Goal: Obtain resource: Download file/media

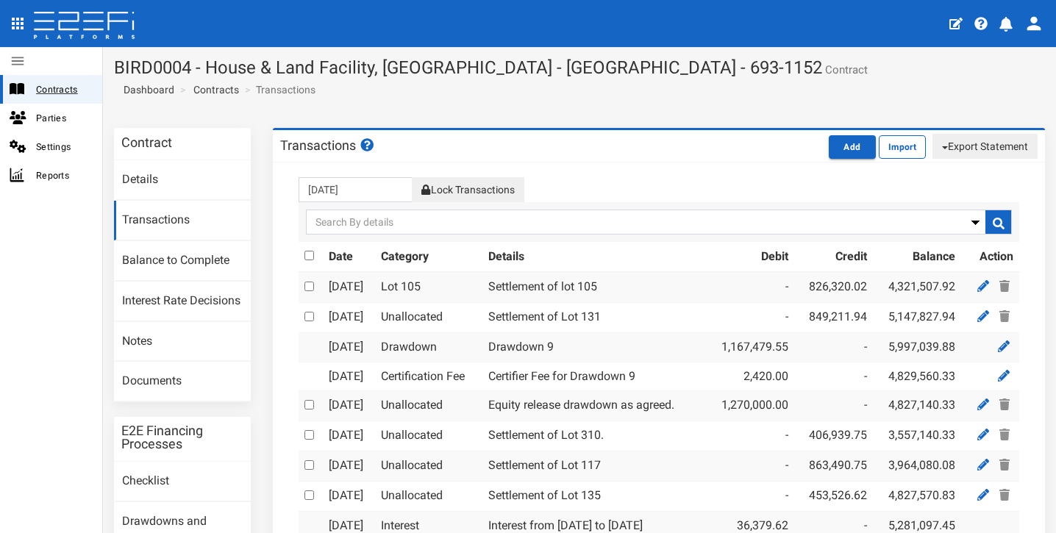
click at [71, 90] on span "Contracts" at bounding box center [63, 89] width 54 height 17
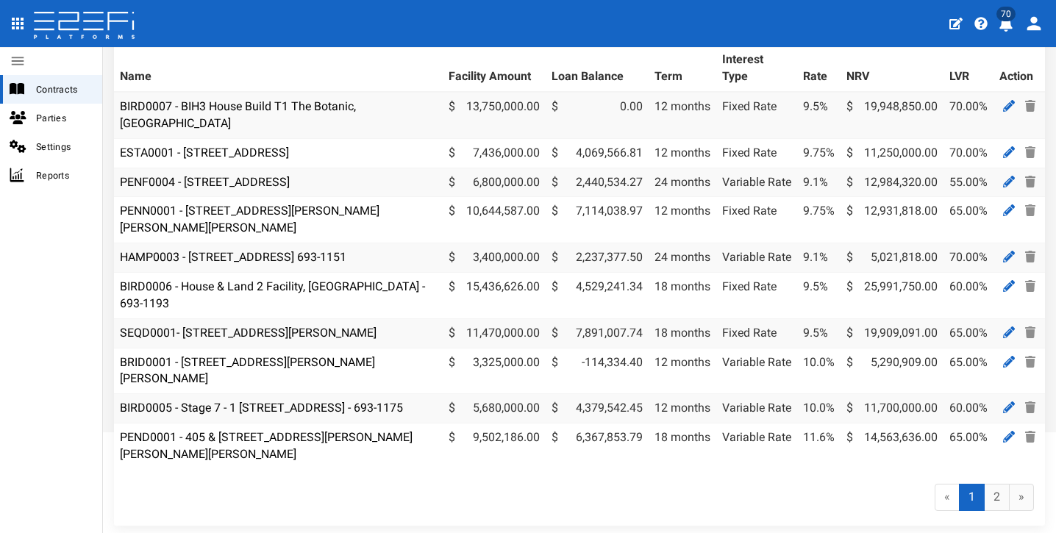
scroll to position [139, 0]
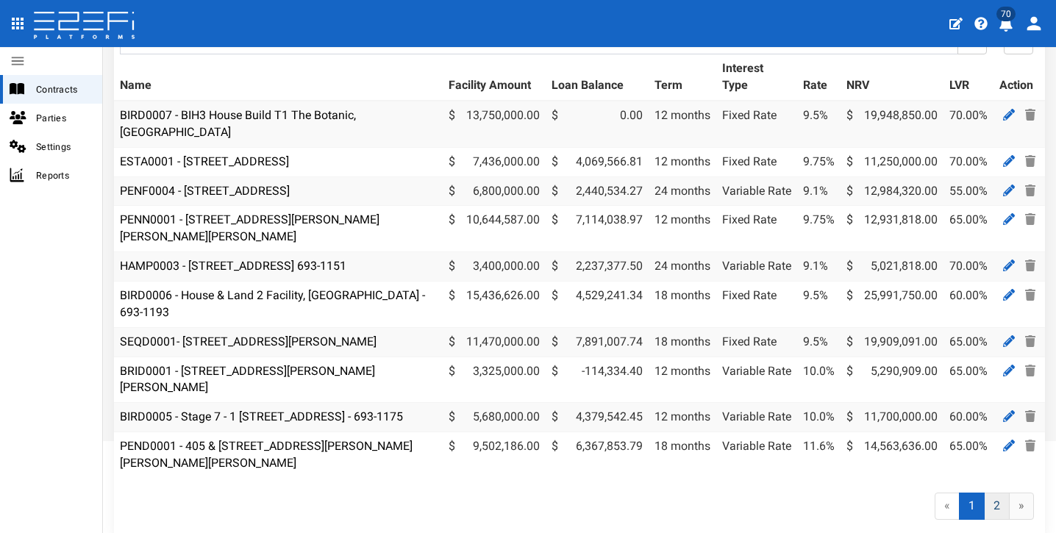
click at [984, 506] on link "2" at bounding box center [997, 506] width 26 height 27
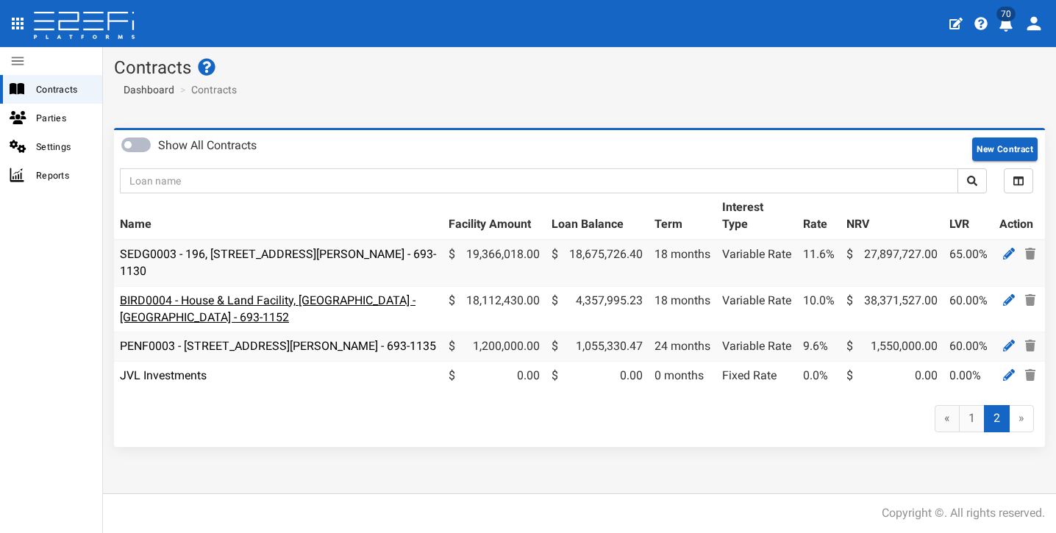
click at [298, 293] on link "BIRD0004 - House & Land Facility, [GEOGRAPHIC_DATA] - [GEOGRAPHIC_DATA] - 693-1…" at bounding box center [268, 308] width 296 height 31
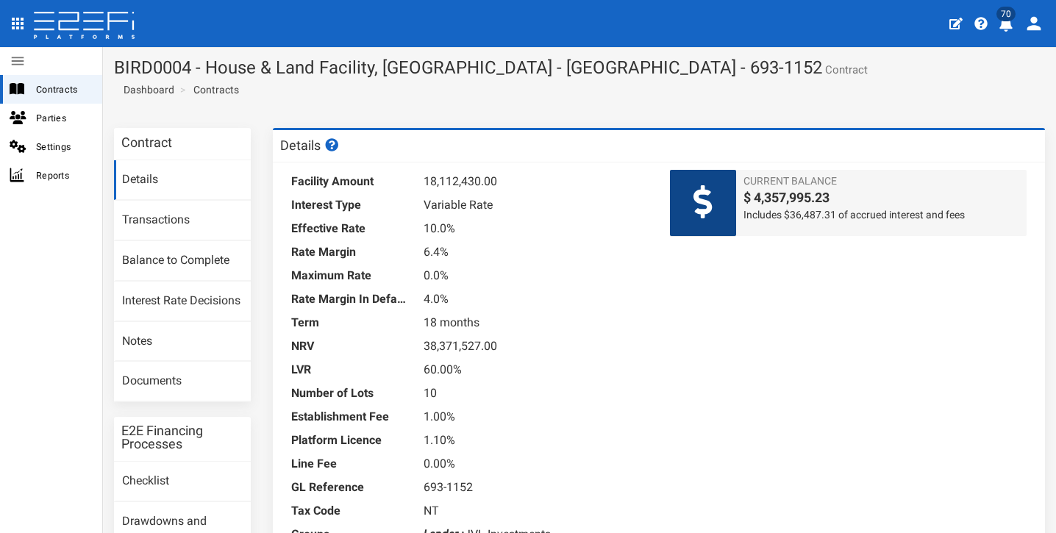
scroll to position [3, 0]
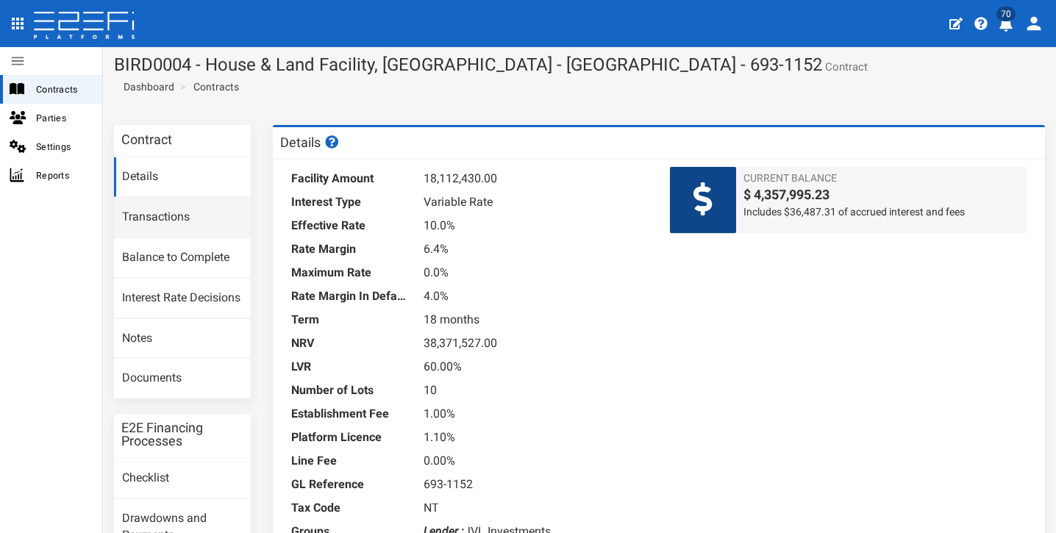
click at [215, 219] on link "Transactions" at bounding box center [182, 218] width 137 height 40
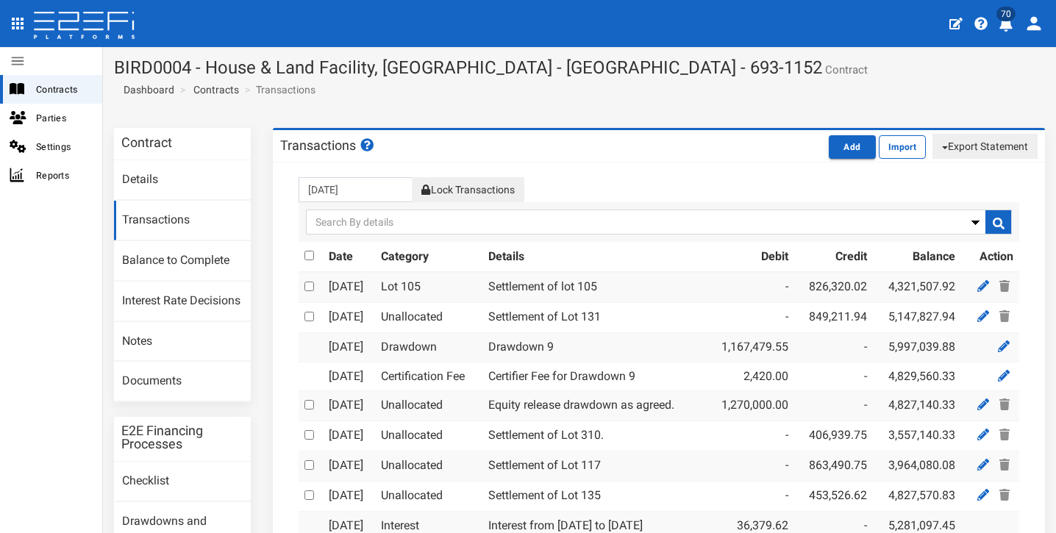
click at [1003, 140] on button "Export Statement" at bounding box center [984, 146] width 105 height 25
click at [962, 190] on link "csv/excel" at bounding box center [978, 193] width 116 height 19
